Goal: Information Seeking & Learning: Learn about a topic

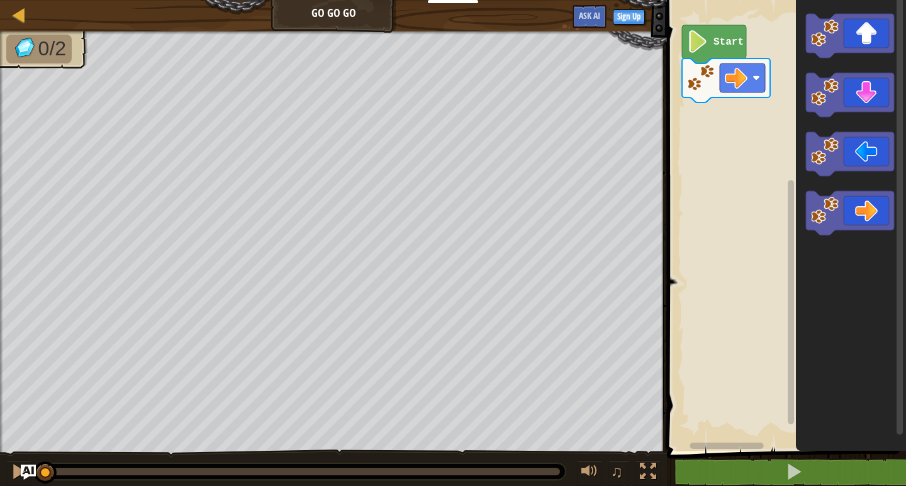
click at [186, 293] on div "Map Go Go Go Sign Up Ask AI 1 ההההההההההההההההההההההההההההההההההההההההההההההההה…" at bounding box center [453, 243] width 906 height 486
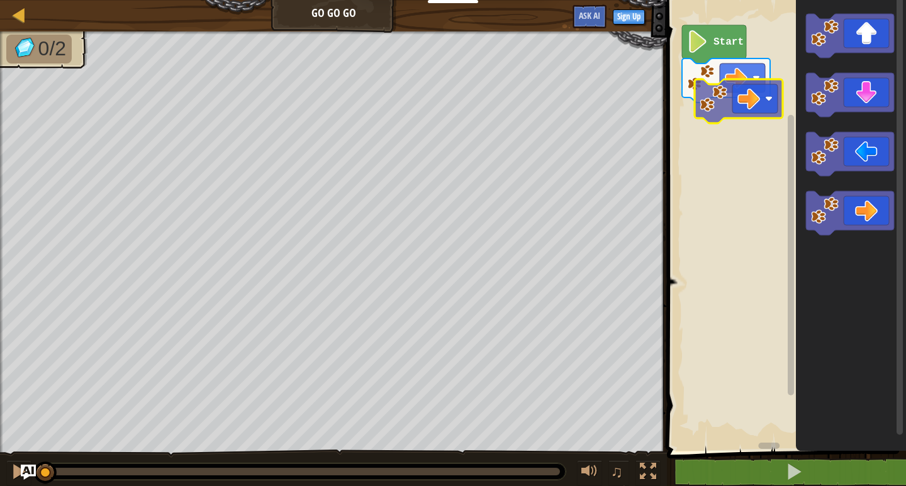
click at [755, 100] on div "Start" at bounding box center [784, 222] width 243 height 457
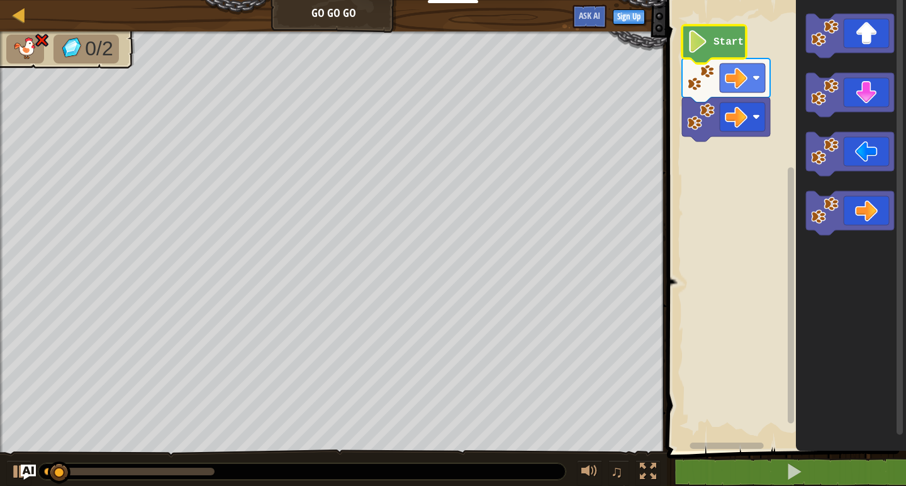
click at [728, 52] on icon "Blockly Workspace" at bounding box center [714, 44] width 64 height 38
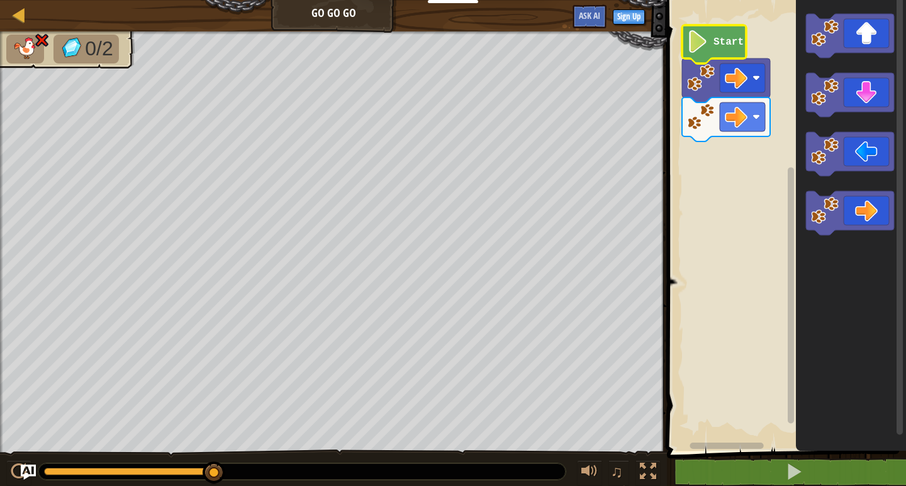
click at [715, 46] on text "Start" at bounding box center [728, 41] width 30 height 11
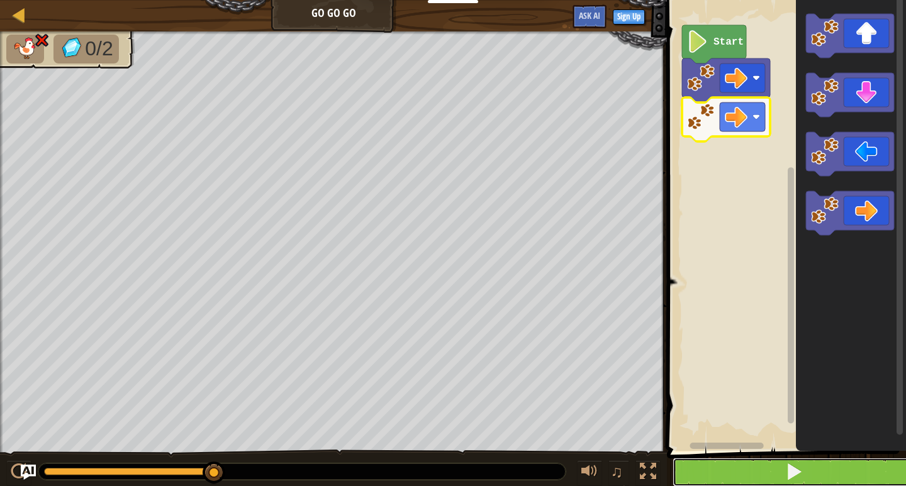
click at [785, 481] on button at bounding box center [794, 472] width 243 height 29
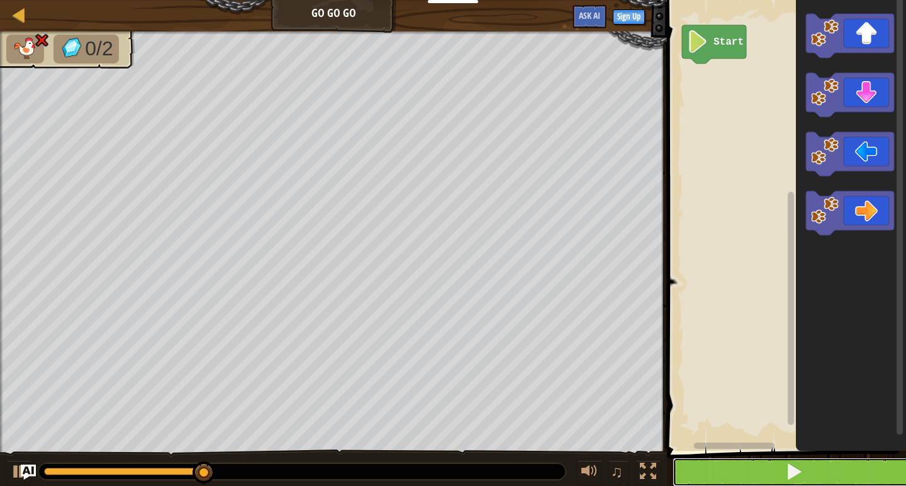
click at [764, 467] on button at bounding box center [794, 472] width 243 height 29
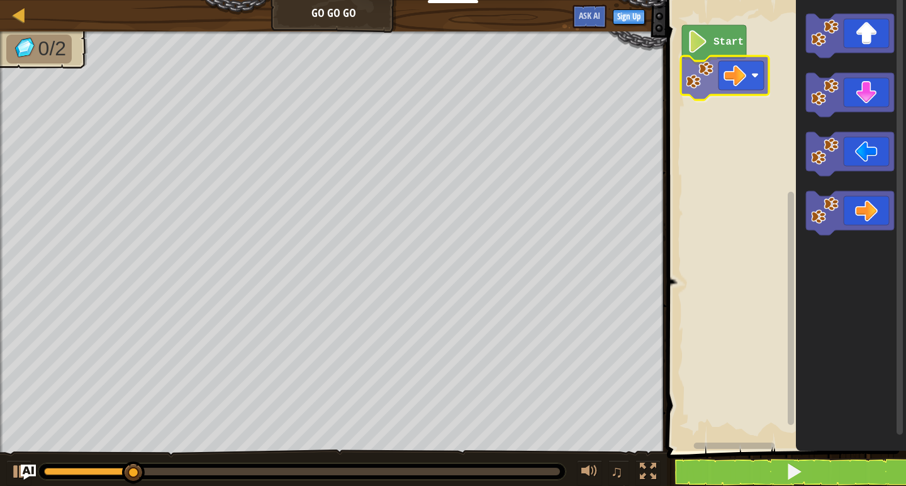
click at [755, 78] on div "Start" at bounding box center [784, 222] width 243 height 457
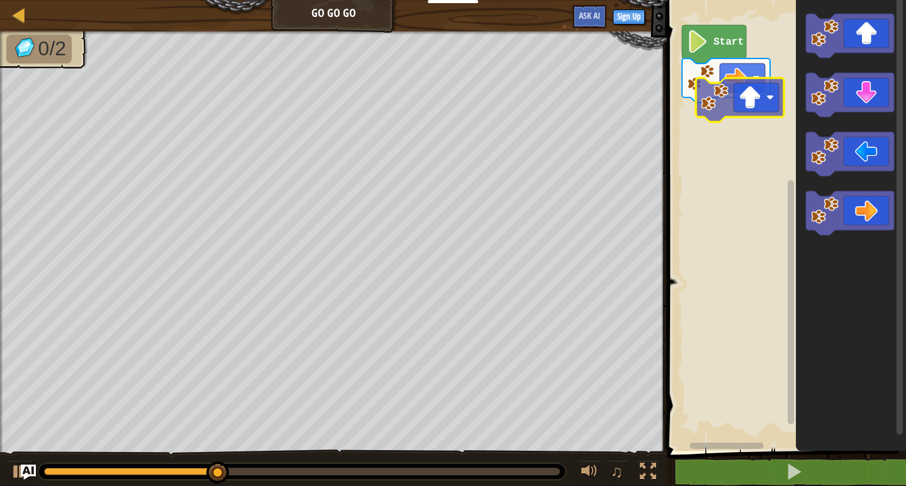
click at [730, 131] on div "Start" at bounding box center [784, 222] width 243 height 457
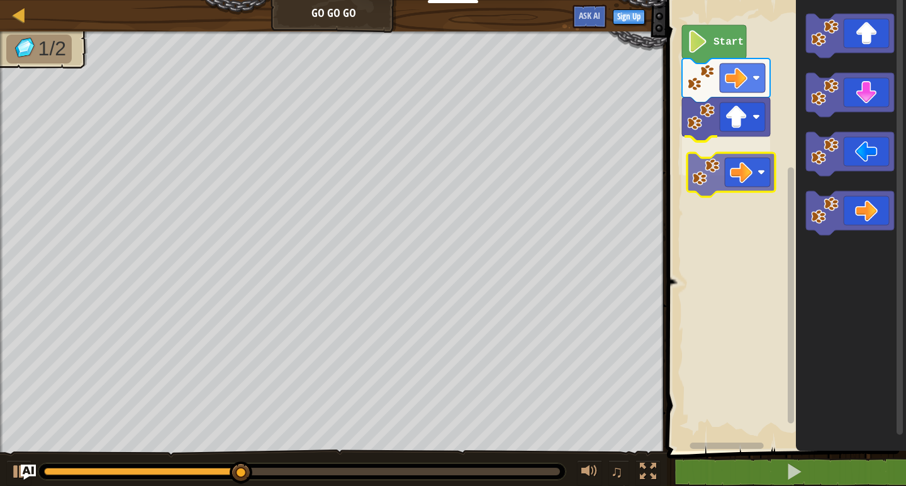
click at [735, 160] on div "Start" at bounding box center [784, 222] width 243 height 457
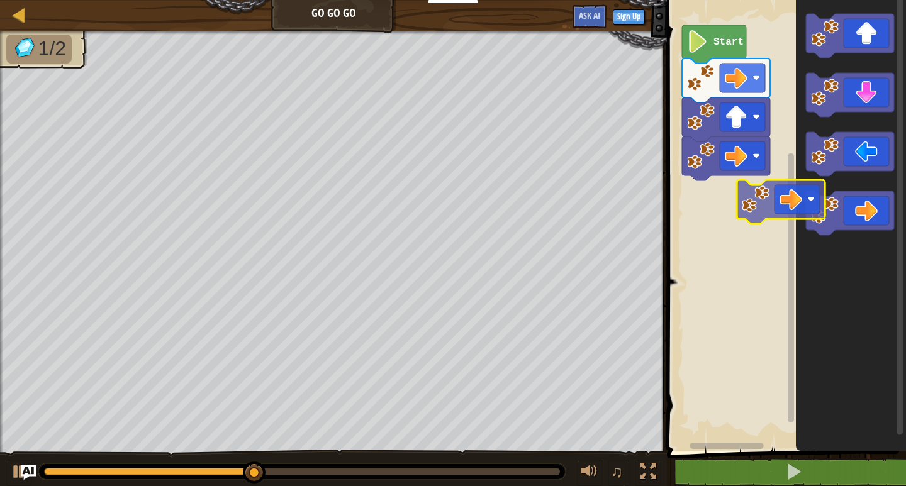
click at [719, 181] on div "Start" at bounding box center [784, 222] width 243 height 457
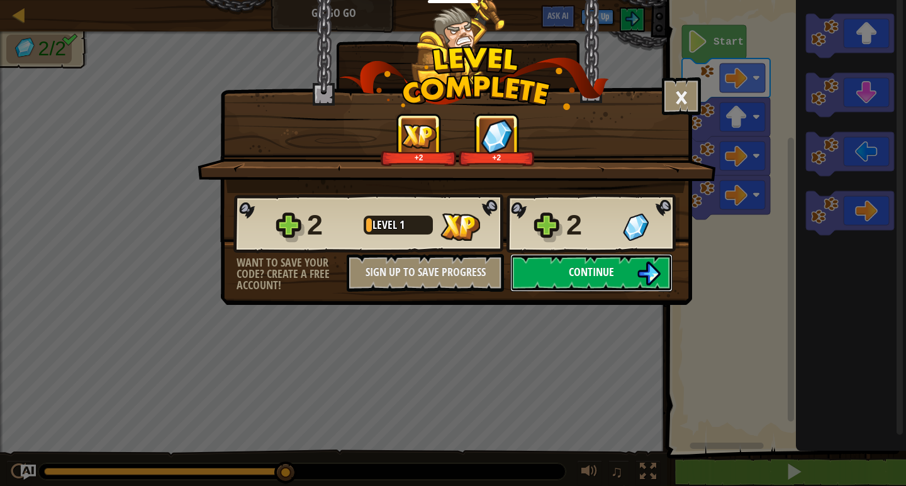
click at [608, 281] on button "Continue" at bounding box center [591, 273] width 162 height 38
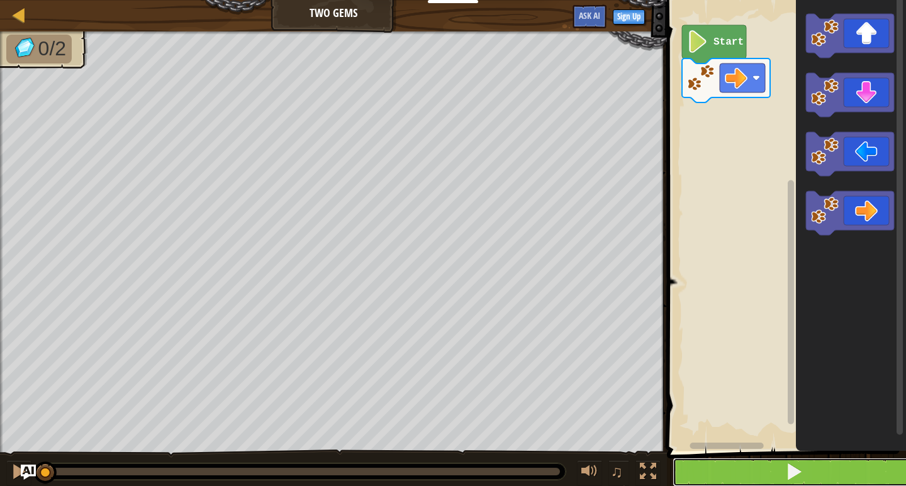
drag, startPoint x: 766, startPoint y: 475, endPoint x: 768, endPoint y: 462, distance: 12.8
click at [766, 472] on button at bounding box center [794, 472] width 243 height 29
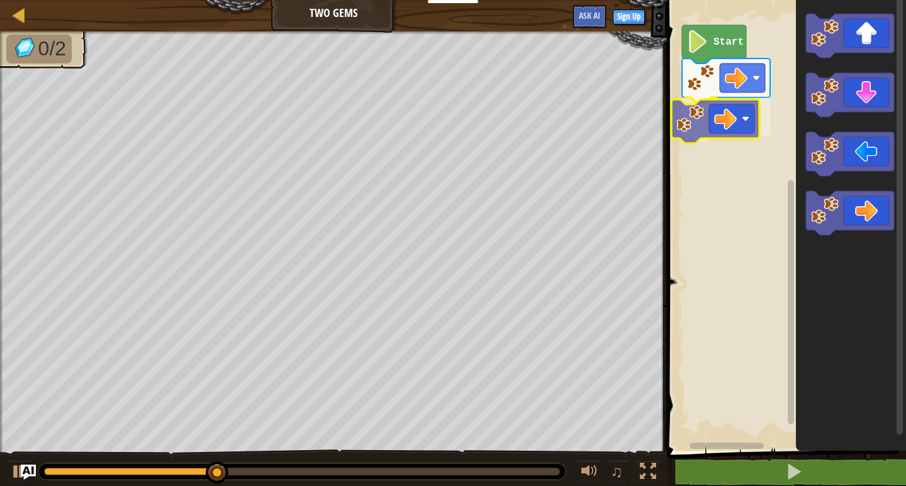
click at [749, 119] on div "Start" at bounding box center [784, 222] width 243 height 457
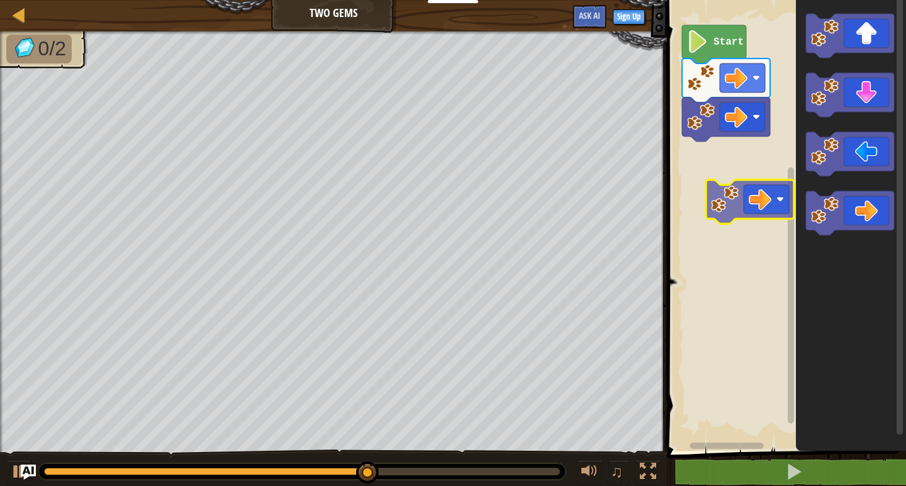
click at [735, 186] on div "Start" at bounding box center [784, 222] width 243 height 457
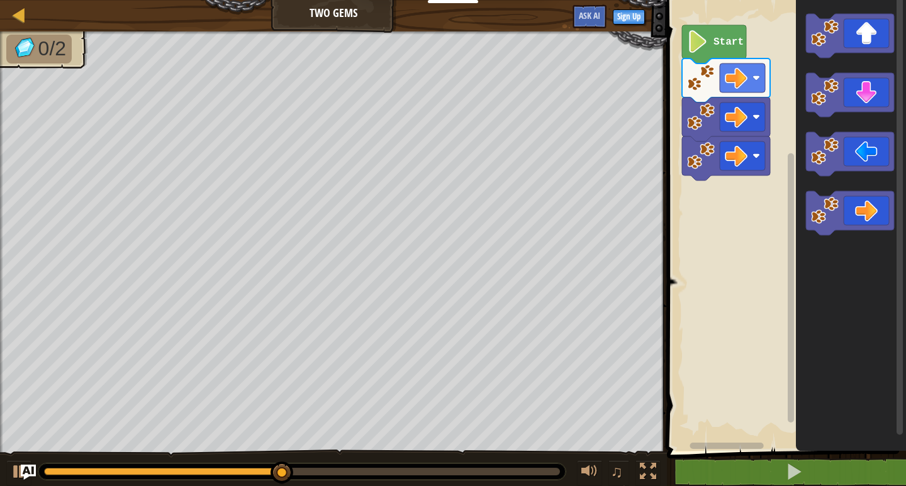
click at [735, 212] on div "Start" at bounding box center [784, 222] width 243 height 457
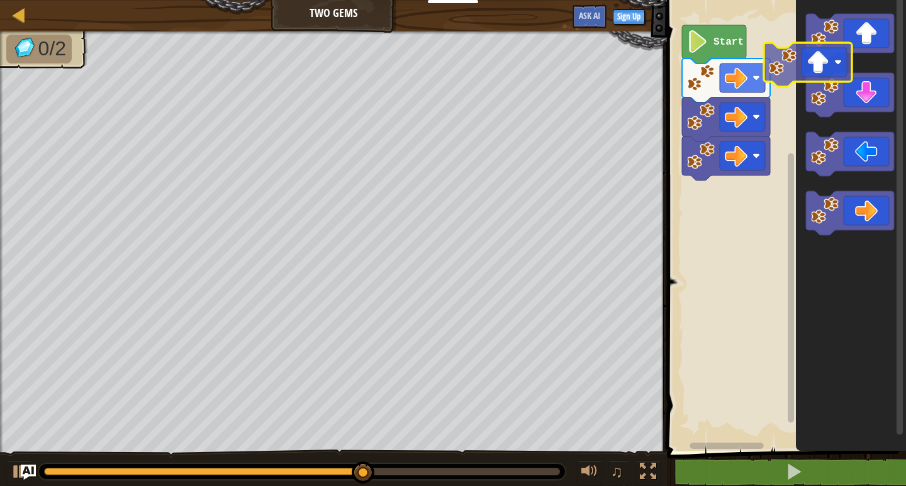
click at [820, 34] on g "Blockly Workspace" at bounding box center [850, 36] width 88 height 44
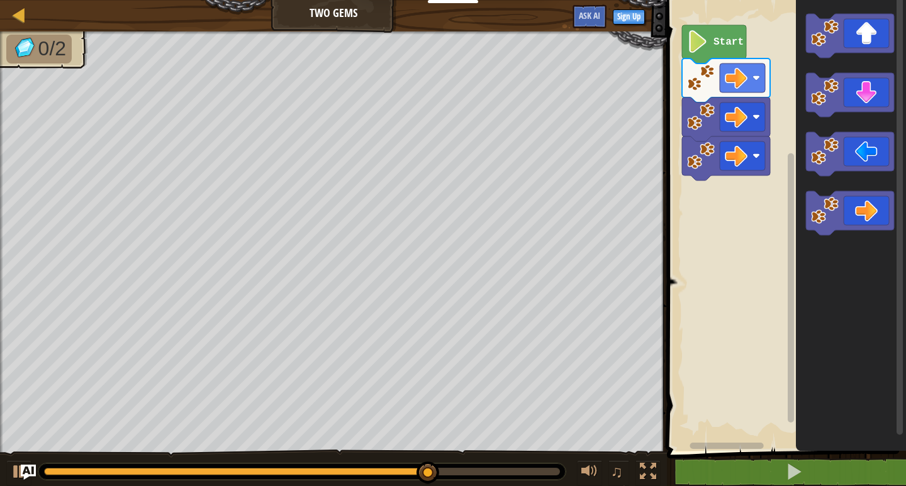
click at [740, 183] on div "Start" at bounding box center [784, 222] width 243 height 457
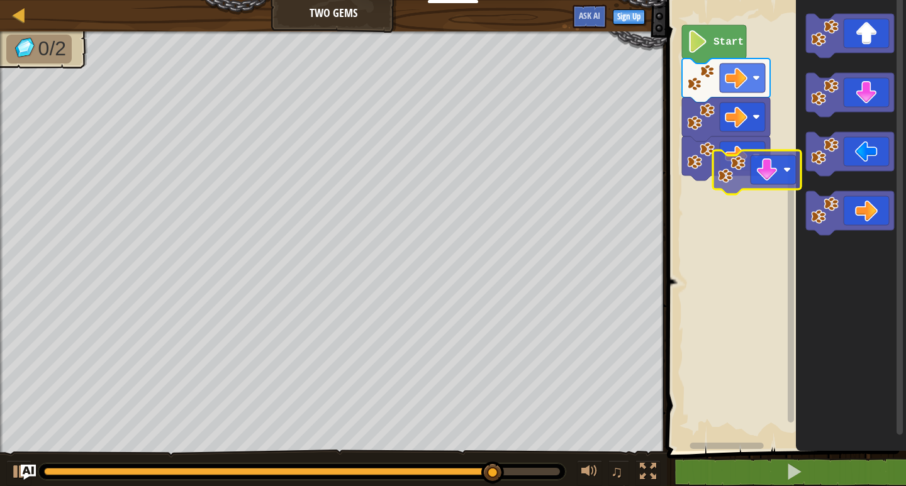
click at [718, 169] on div "Start" at bounding box center [784, 222] width 243 height 457
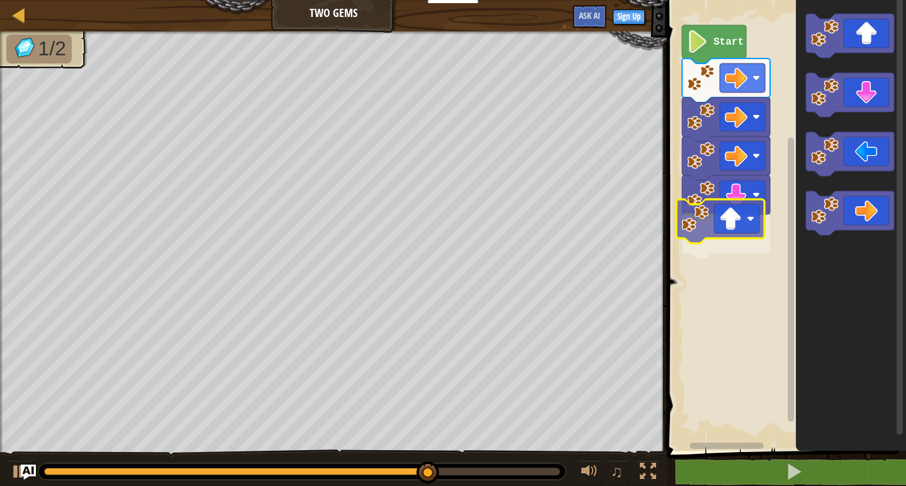
click at [735, 228] on div "Start" at bounding box center [784, 222] width 243 height 457
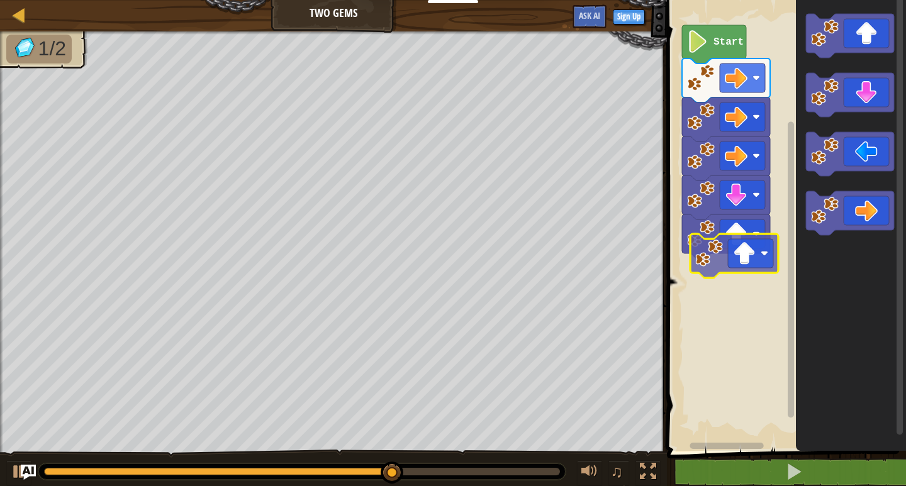
click at [718, 250] on div "Start" at bounding box center [784, 222] width 243 height 457
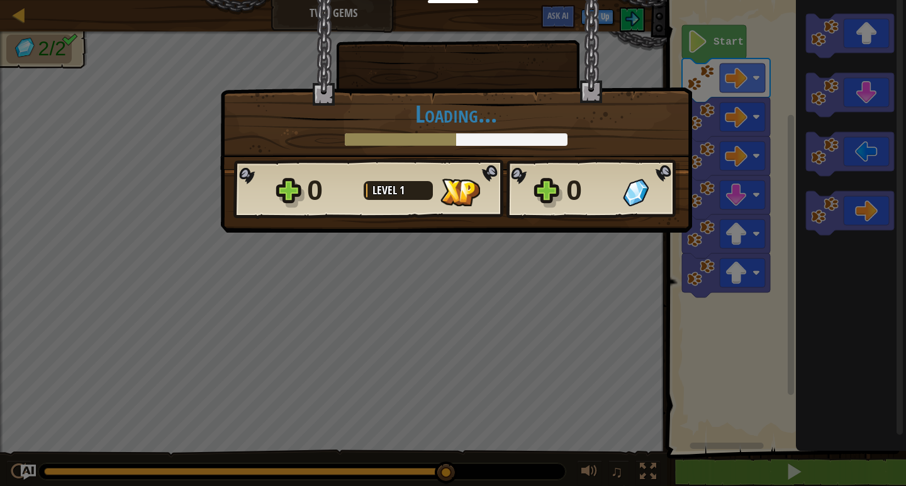
drag, startPoint x: 405, startPoint y: 470, endPoint x: 542, endPoint y: 479, distance: 138.1
click at [542, 1] on body "Educators Create Free Account School & District Solutions Teacher Toolkit Previ…" at bounding box center [453, 0] width 906 height 1
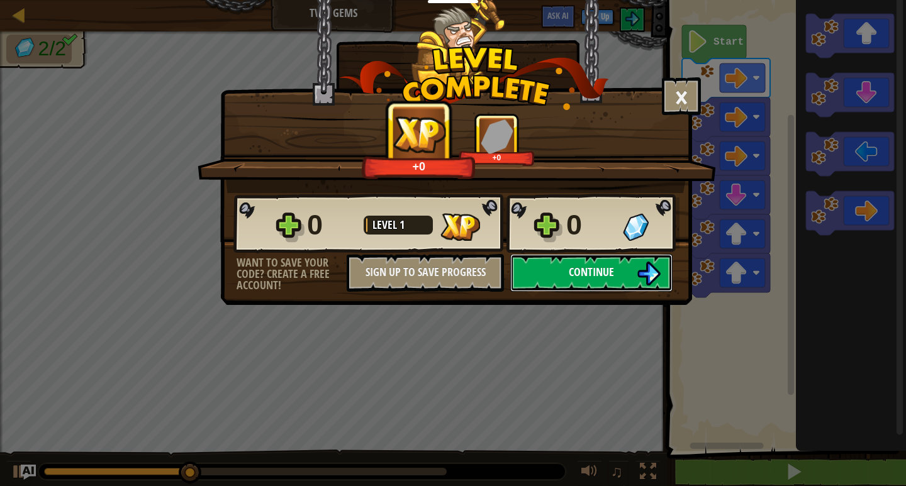
click at [583, 276] on span "Continue" at bounding box center [591, 272] width 45 height 16
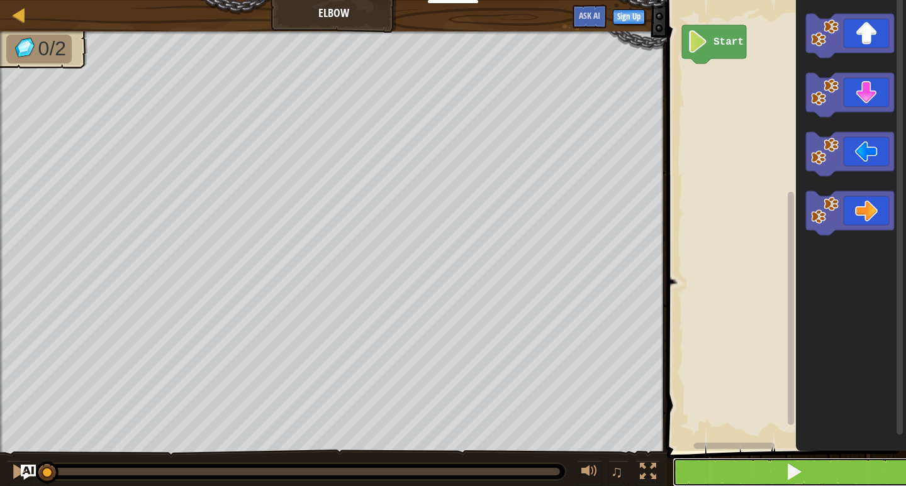
click at [801, 471] on span at bounding box center [794, 472] width 18 height 18
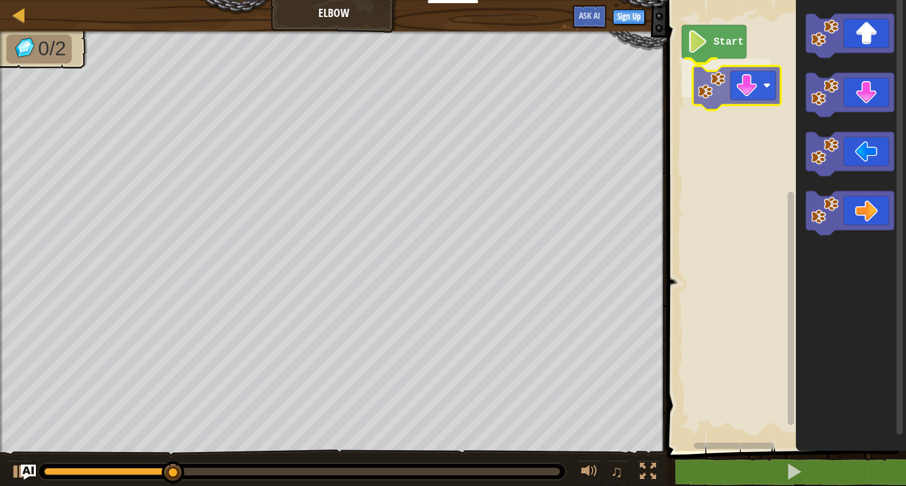
click at [758, 98] on div "Start" at bounding box center [784, 222] width 243 height 457
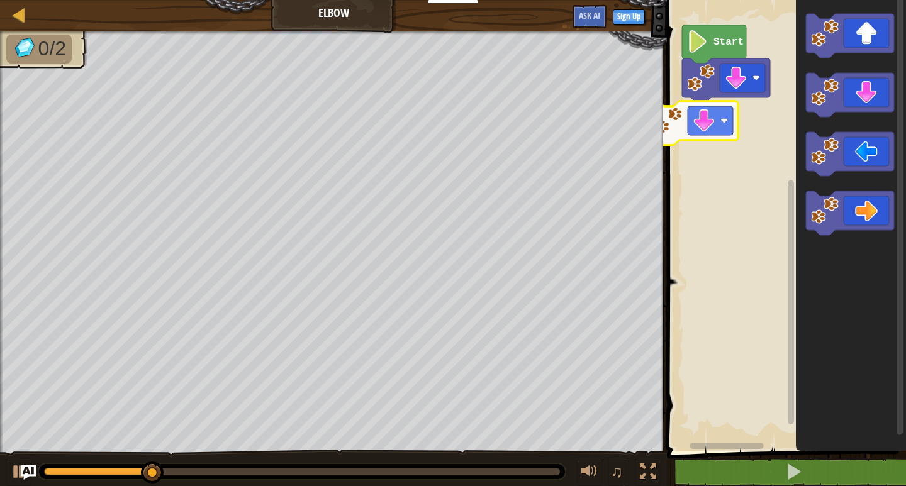
click at [732, 137] on div "Start" at bounding box center [784, 222] width 243 height 457
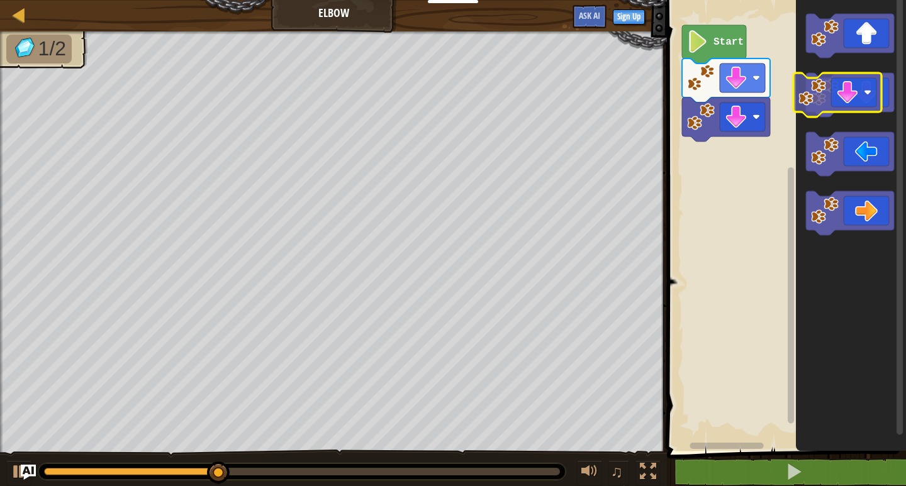
click at [807, 104] on g "Blockly Workspace" at bounding box center [850, 95] width 88 height 44
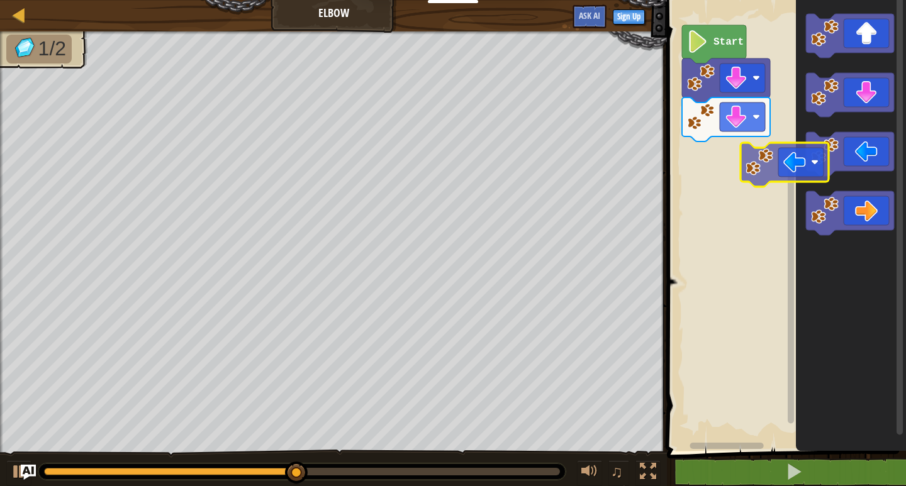
click at [752, 157] on div "Start" at bounding box center [784, 222] width 243 height 457
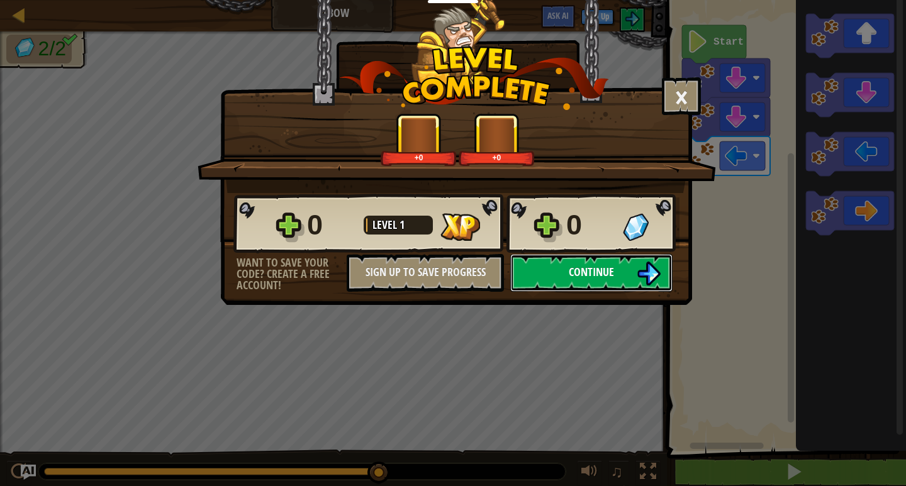
click at [627, 279] on button "Continue" at bounding box center [591, 273] width 162 height 38
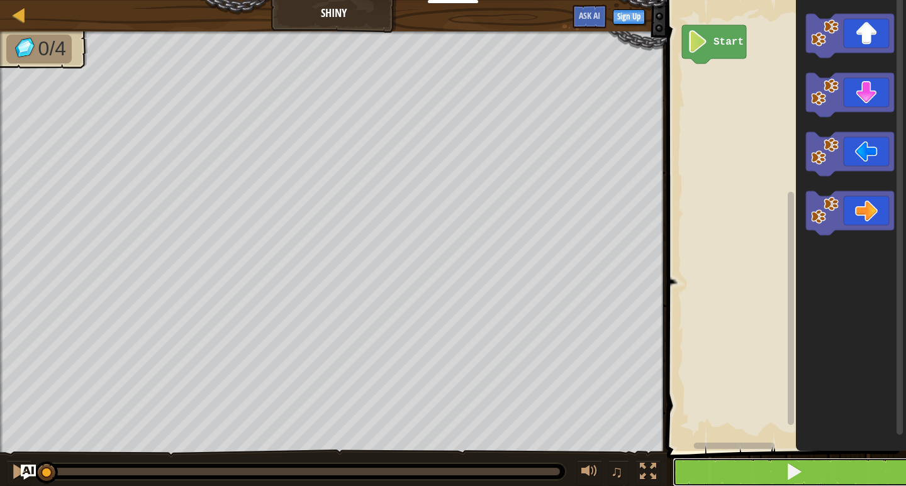
click at [765, 466] on button at bounding box center [794, 472] width 243 height 29
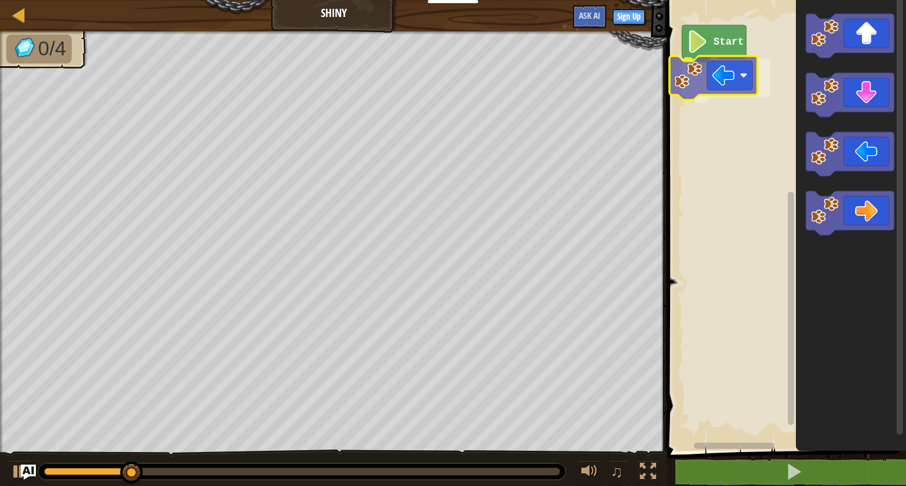
click at [729, 73] on div "Start" at bounding box center [784, 222] width 243 height 457
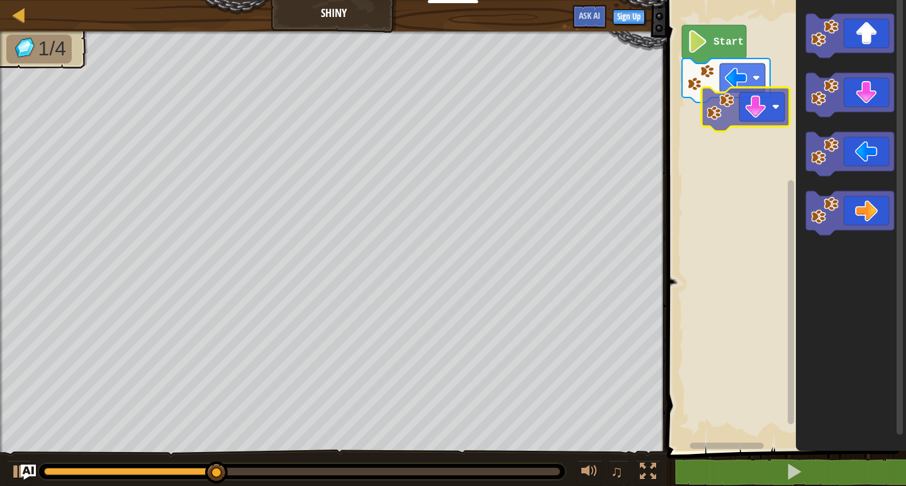
click at [737, 118] on div "Start" at bounding box center [784, 222] width 243 height 457
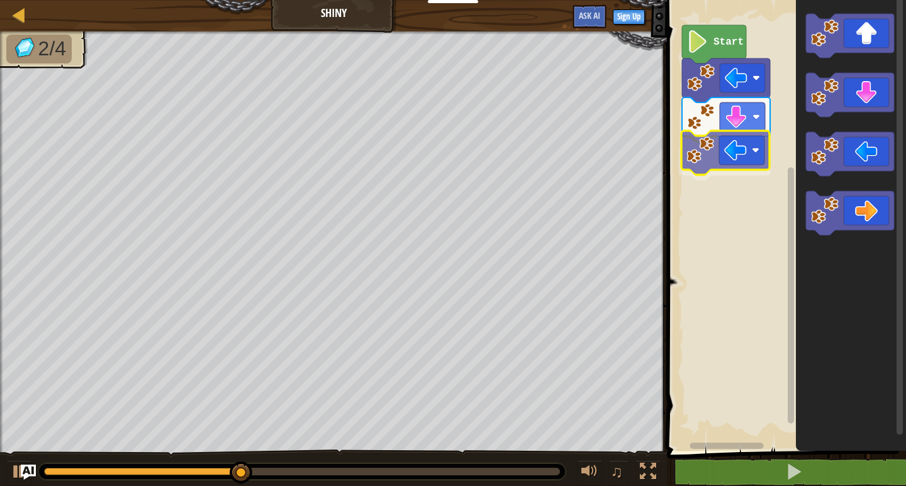
click at [752, 164] on div "Start" at bounding box center [784, 222] width 243 height 457
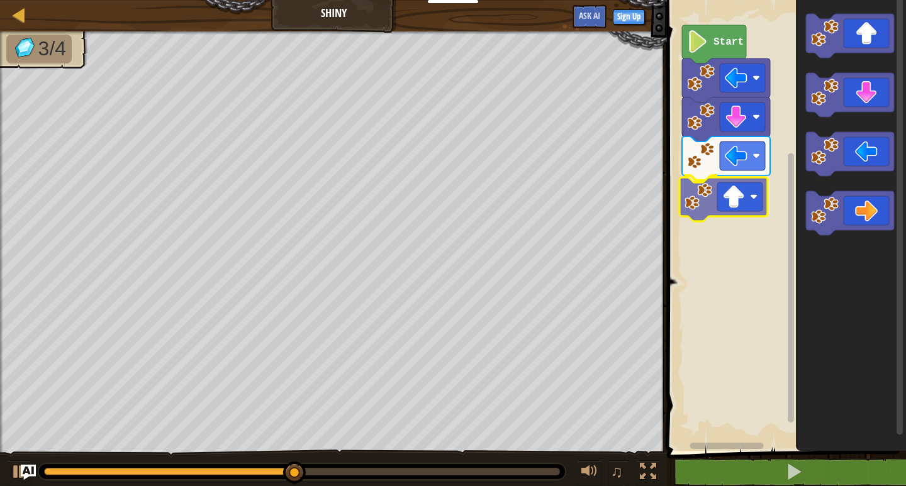
click at [738, 201] on div "Start" at bounding box center [784, 222] width 243 height 457
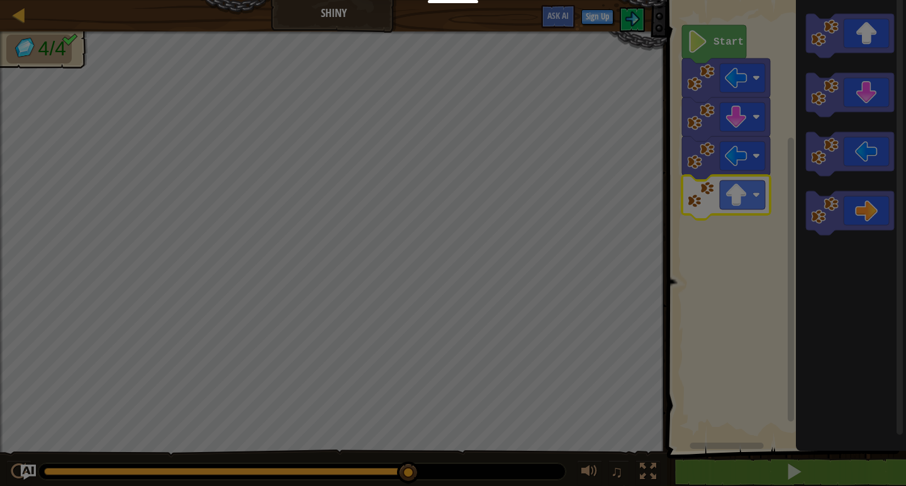
click at [771, 1] on body "Educators Create Free Account School & District Solutions Teacher Toolkit Previ…" at bounding box center [453, 0] width 906 height 1
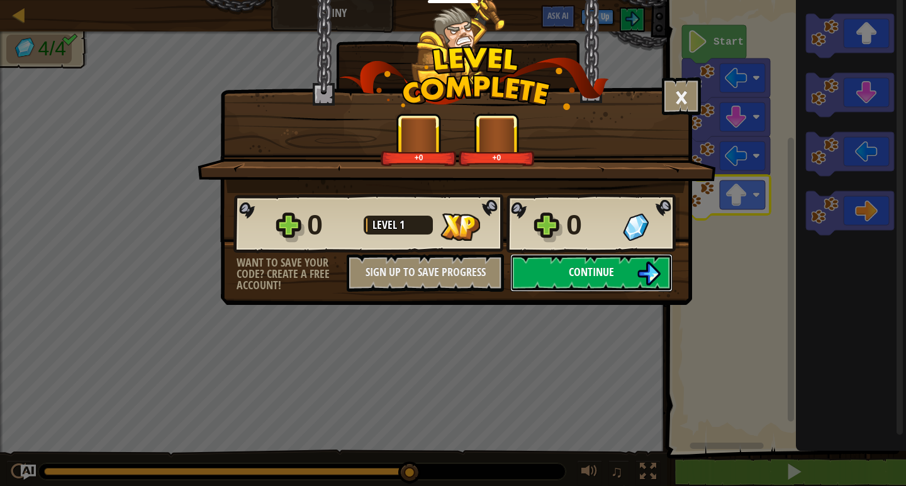
click at [595, 275] on span "Continue" at bounding box center [591, 272] width 45 height 16
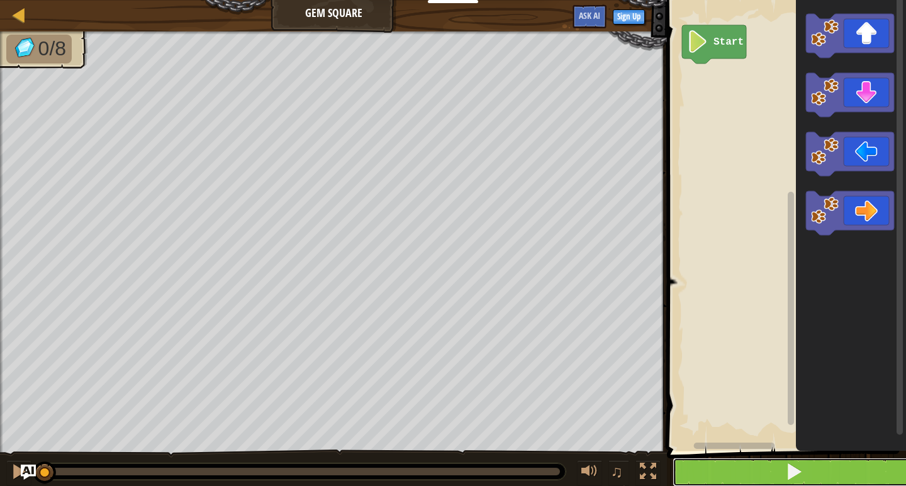
click at [802, 479] on span at bounding box center [794, 472] width 18 height 18
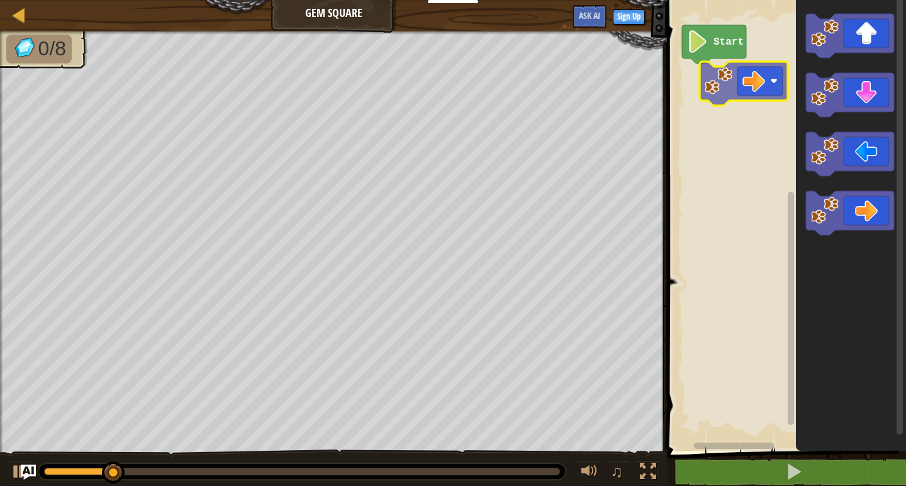
click at [738, 82] on div "Start" at bounding box center [784, 222] width 243 height 457
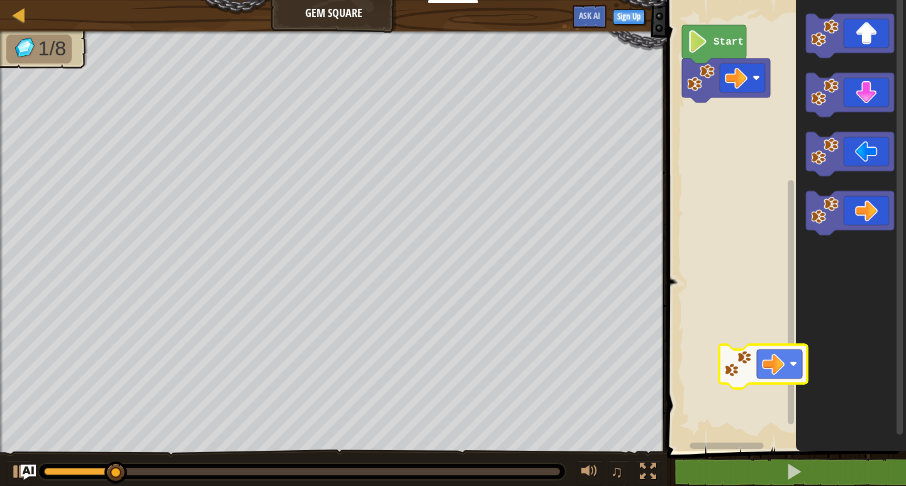
click at [783, 376] on div "Start" at bounding box center [784, 222] width 243 height 457
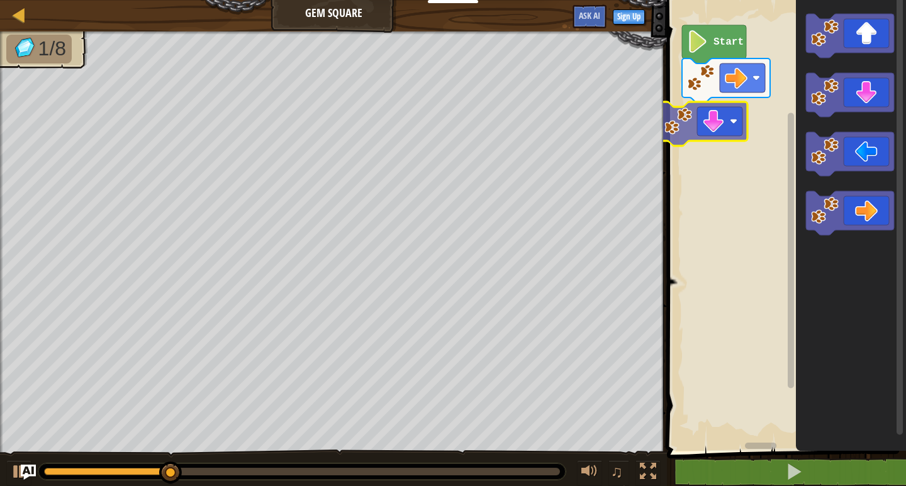
click at [673, 123] on div "Start" at bounding box center [784, 222] width 243 height 457
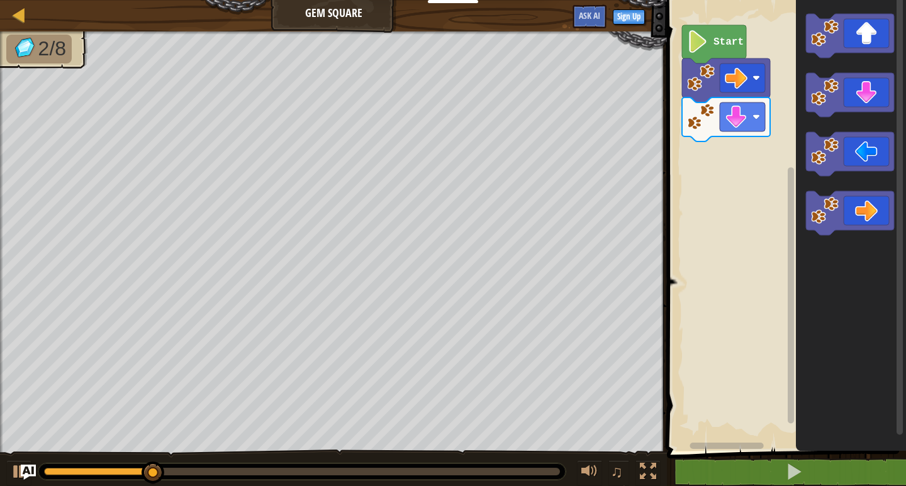
click at [754, 160] on div "Start" at bounding box center [784, 222] width 243 height 457
click at [846, 178] on icon "Blockly Workspace" at bounding box center [851, 222] width 110 height 457
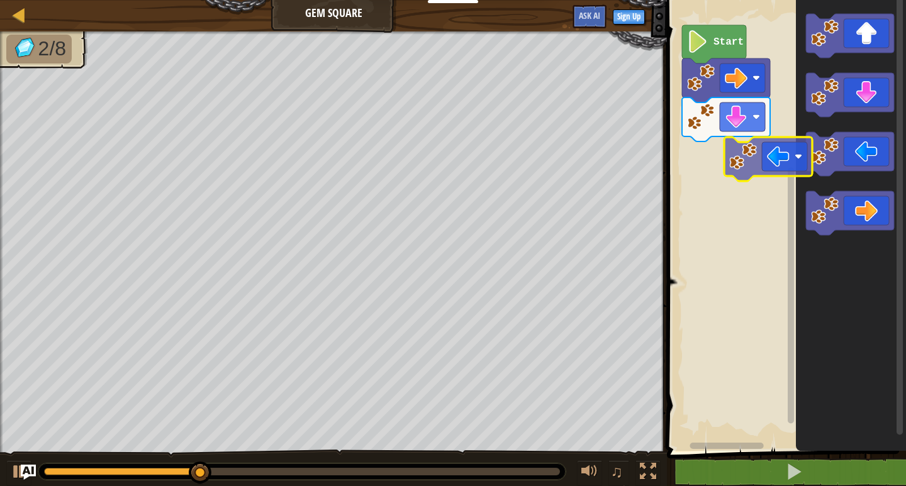
click at [744, 178] on div "Start" at bounding box center [784, 222] width 243 height 457
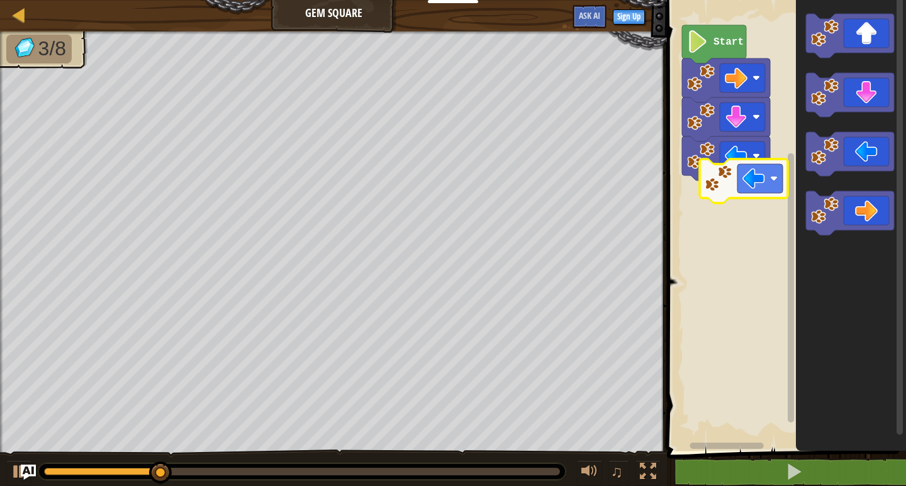
click at [725, 196] on div "Start" at bounding box center [784, 222] width 243 height 457
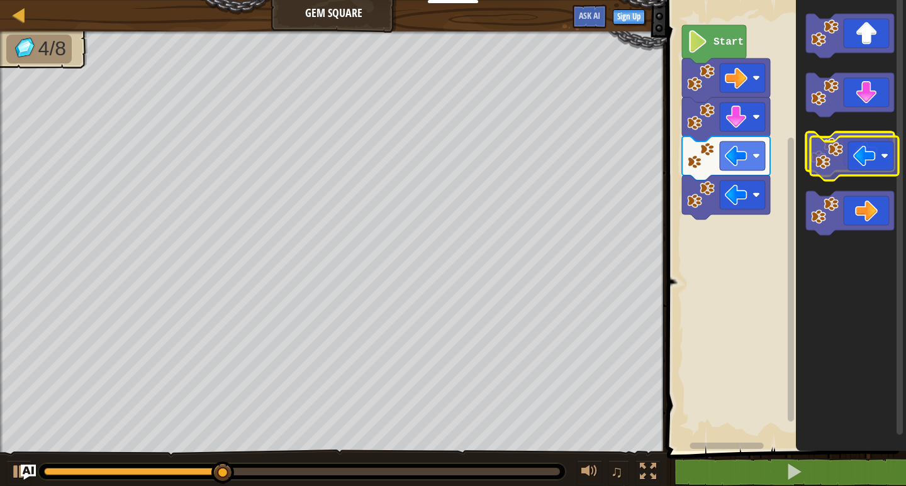
click at [852, 165] on icon "Blockly Workspace" at bounding box center [850, 154] width 88 height 44
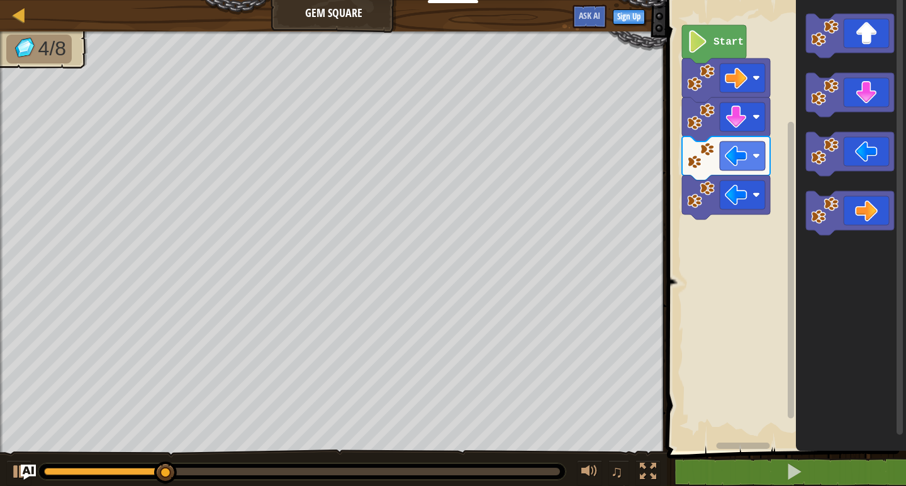
click at [730, 216] on div "Start" at bounding box center [784, 222] width 243 height 457
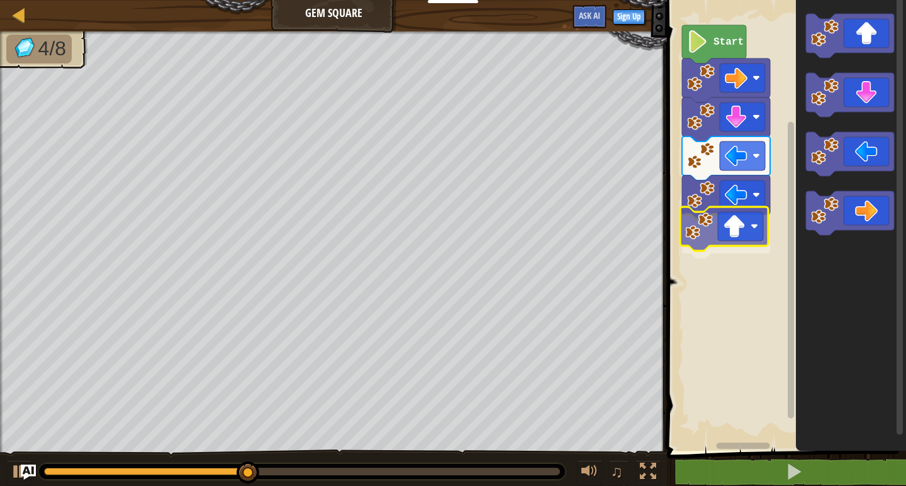
click at [722, 245] on div "Start" at bounding box center [784, 222] width 243 height 457
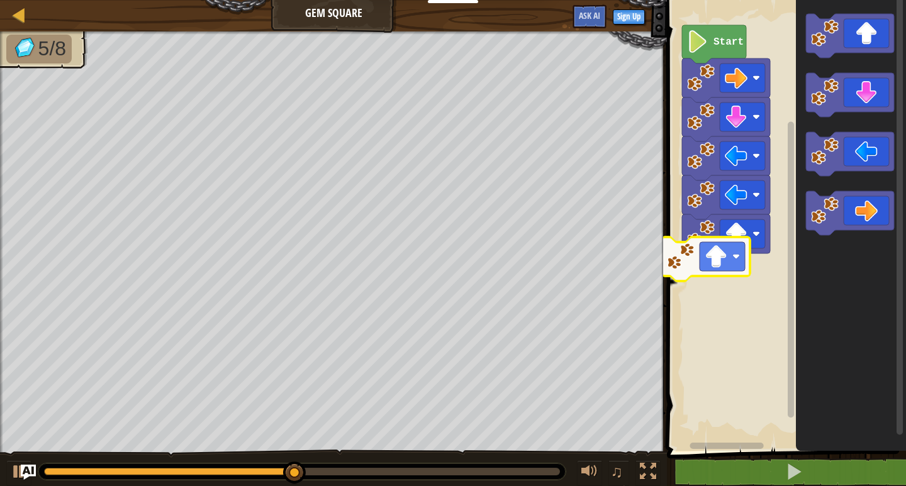
click at [730, 264] on div "Start" at bounding box center [784, 222] width 243 height 457
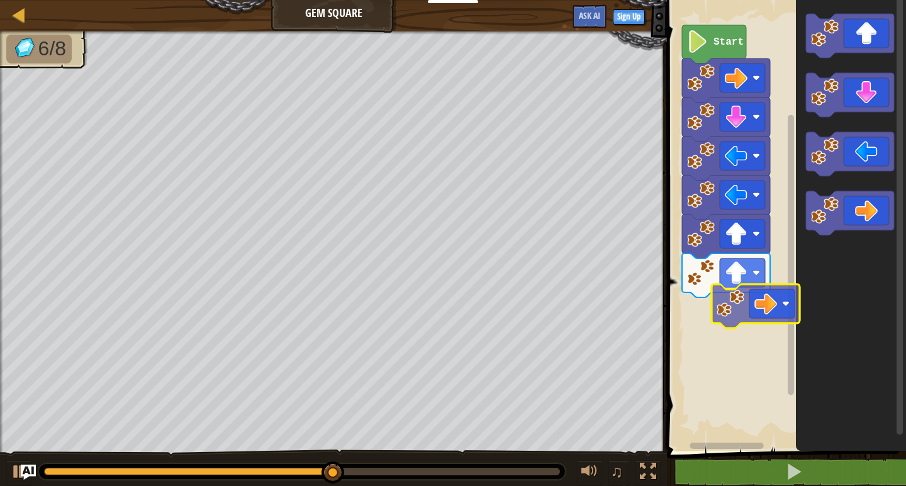
click at [728, 308] on div "Start" at bounding box center [784, 222] width 243 height 457
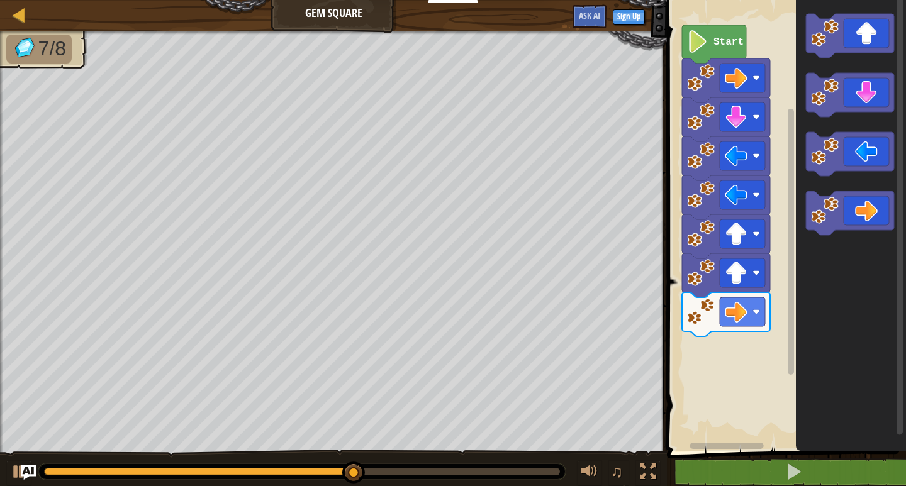
click at [742, 369] on div "Start" at bounding box center [784, 222] width 243 height 457
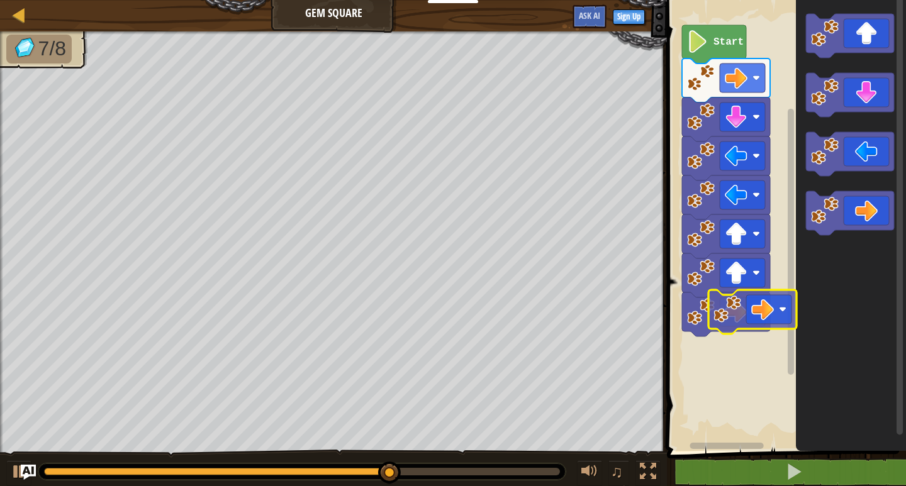
click at [711, 355] on div "Start" at bounding box center [784, 222] width 243 height 457
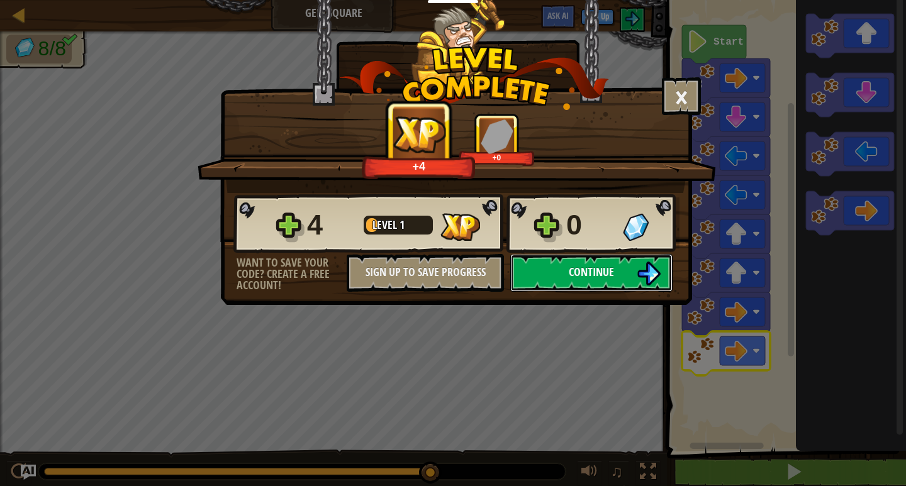
click at [596, 284] on button "Continue" at bounding box center [591, 273] width 162 height 38
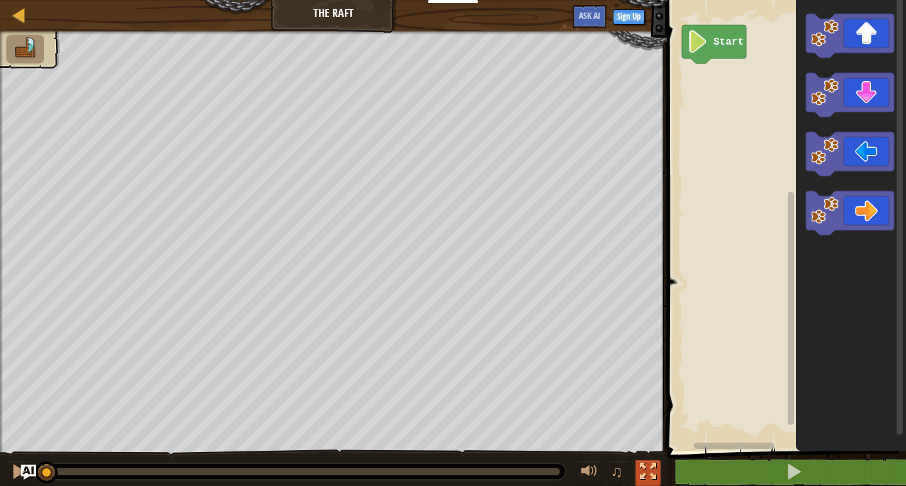
click at [657, 475] on button at bounding box center [647, 474] width 25 height 26
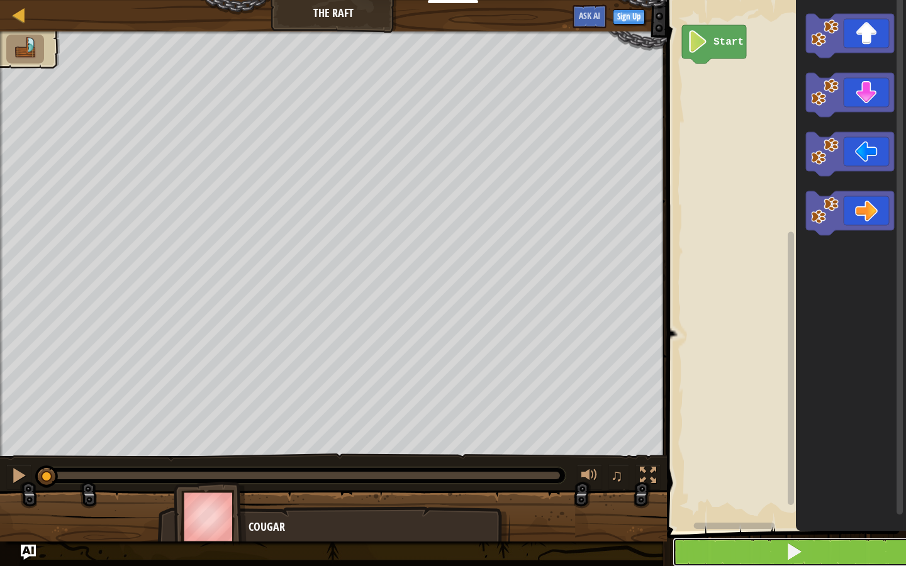
click at [814, 486] on button at bounding box center [794, 552] width 243 height 29
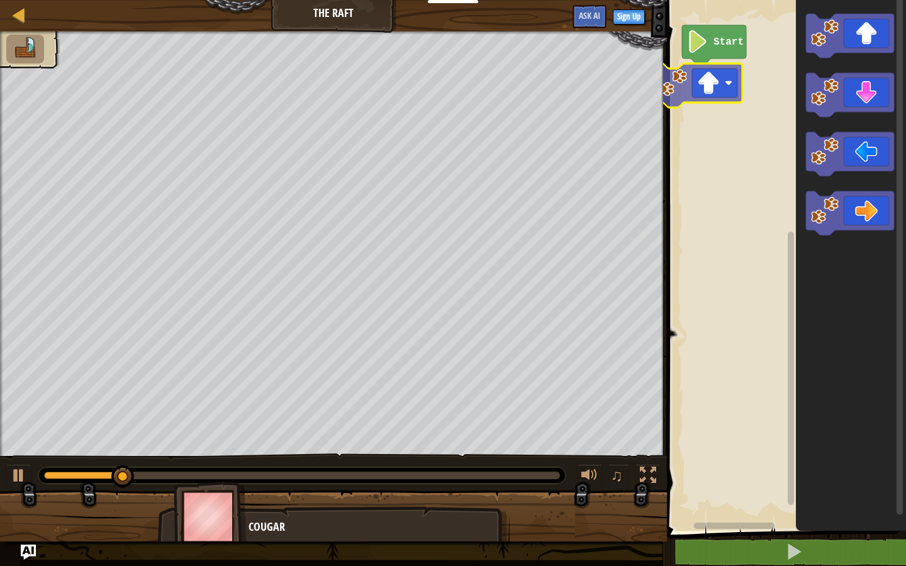
click at [698, 76] on div "Start" at bounding box center [784, 262] width 243 height 537
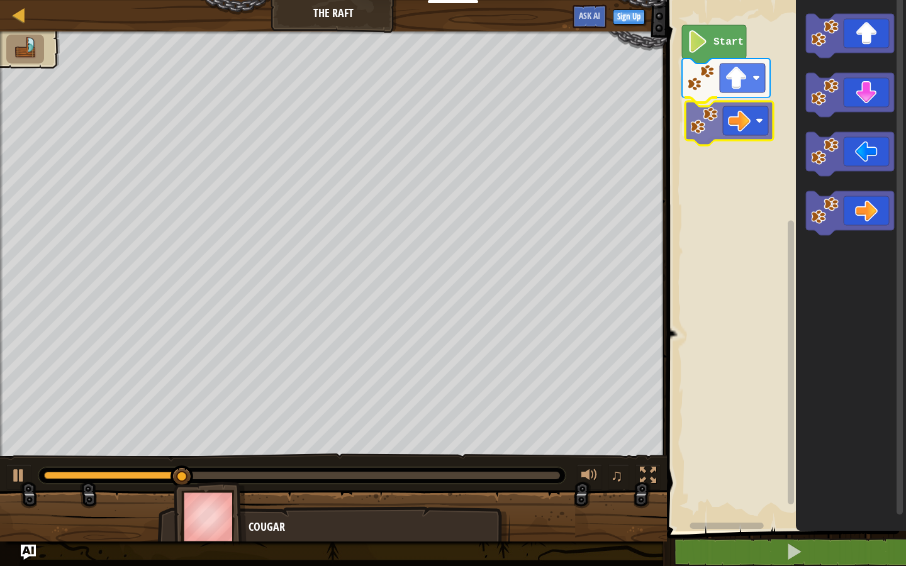
click at [744, 121] on div "Start" at bounding box center [784, 262] width 243 height 537
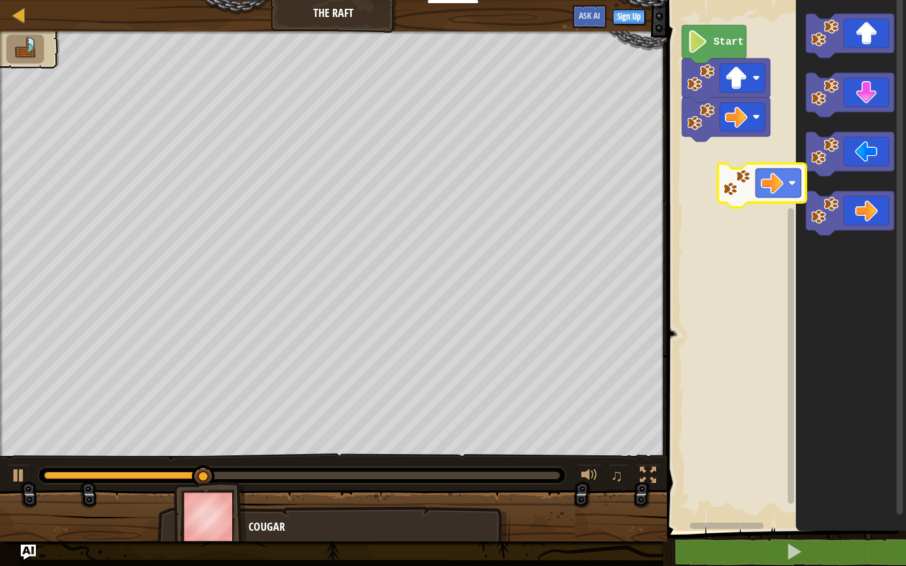
click at [756, 167] on div "Start" at bounding box center [784, 262] width 243 height 537
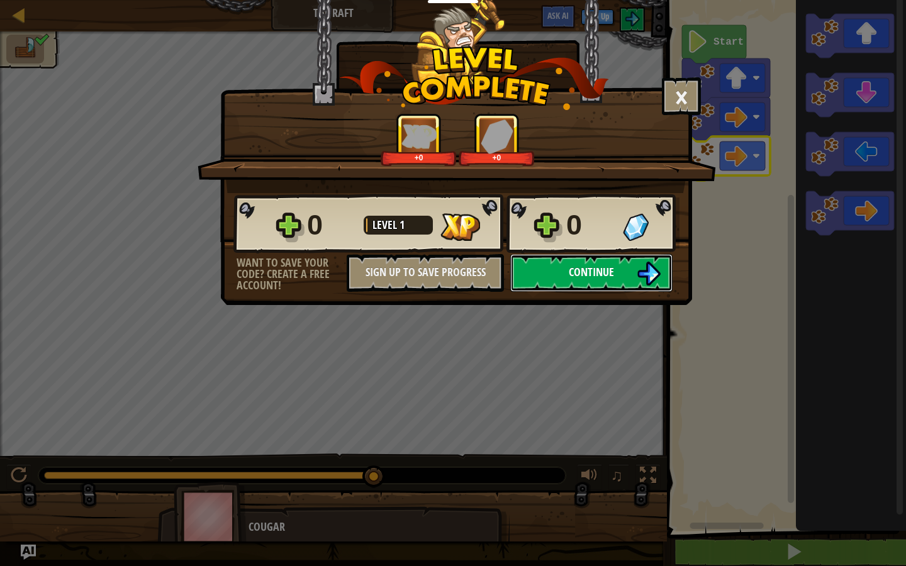
click at [603, 267] on span "Continue" at bounding box center [591, 272] width 45 height 16
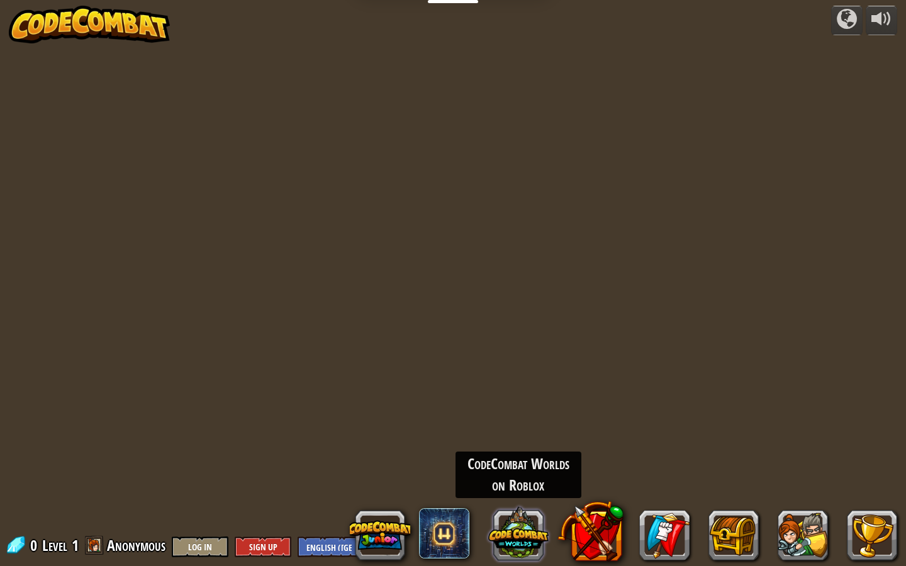
click at [511, 486] on button at bounding box center [518, 533] width 60 height 60
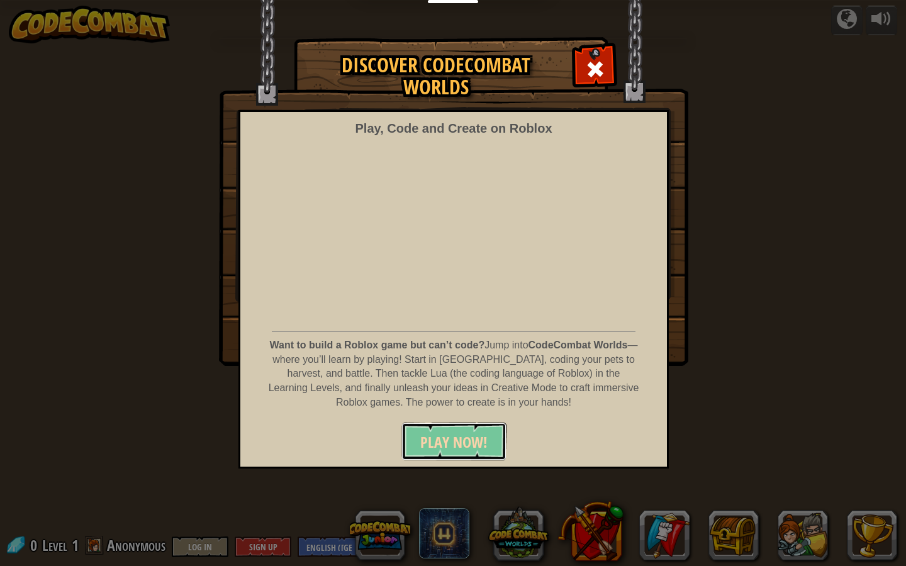
click at [457, 440] on span "PLAY NOW!" at bounding box center [453, 442] width 67 height 20
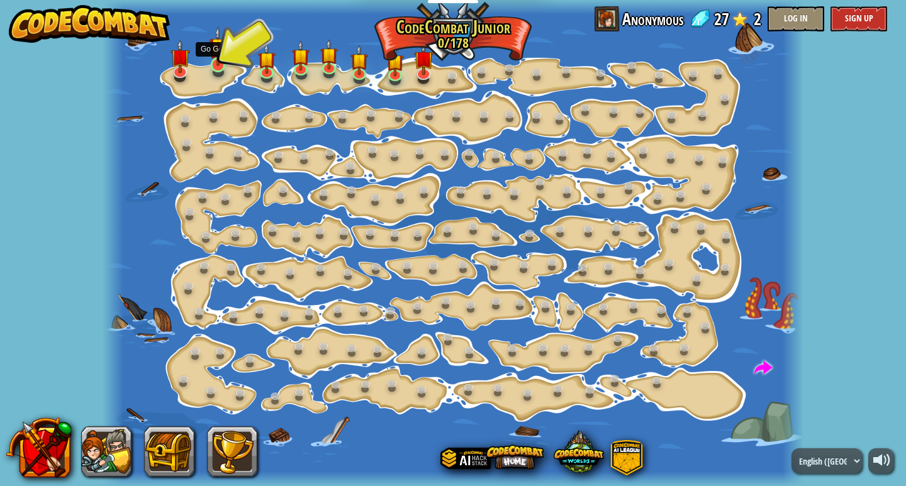
click at [216, 64] on img at bounding box center [219, 46] width 18 height 40
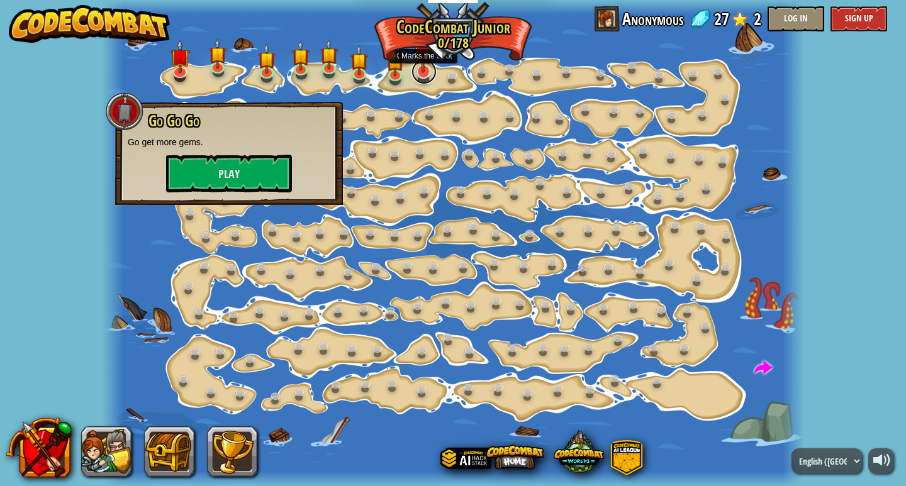
click at [430, 79] on link at bounding box center [423, 71] width 25 height 25
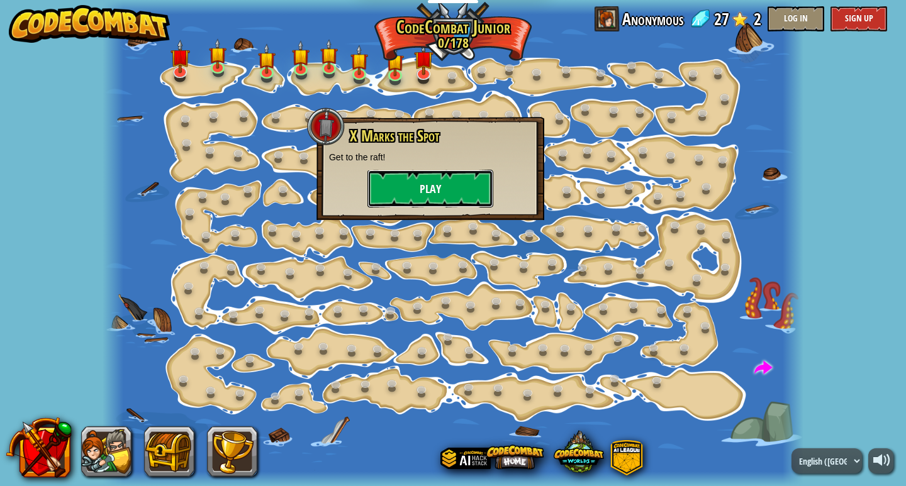
click at [444, 188] on button "Play" at bounding box center [430, 189] width 126 height 38
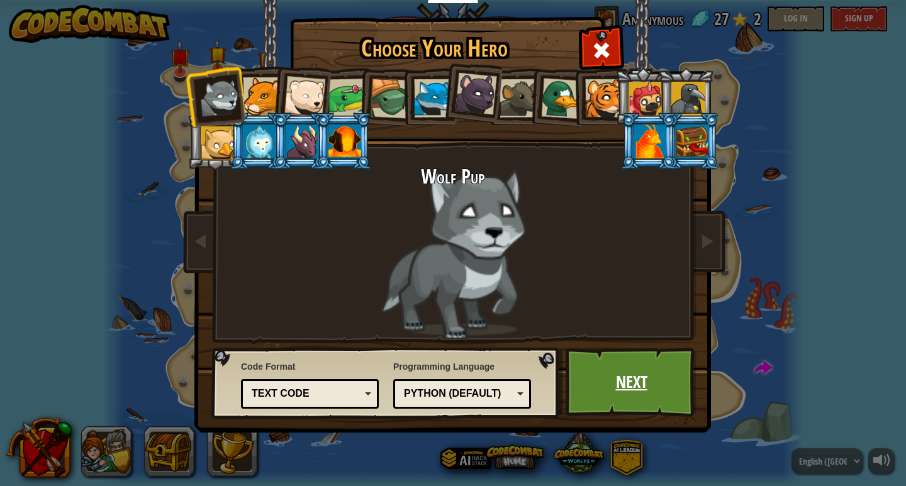
click at [644, 395] on link "Next" at bounding box center [631, 382] width 131 height 69
